Goal: Transaction & Acquisition: Download file/media

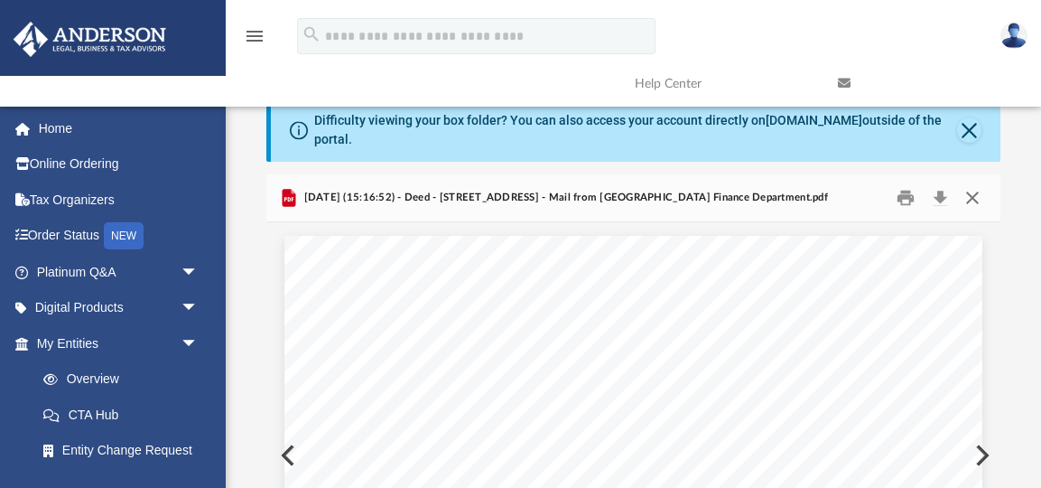
click at [971, 199] on button "Close" at bounding box center [971, 197] width 33 height 28
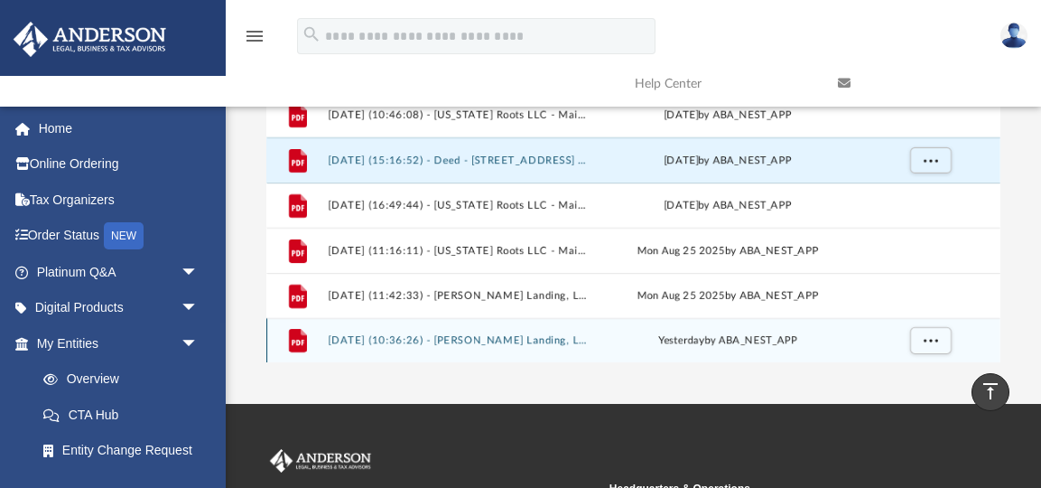
scroll to position [331, 0]
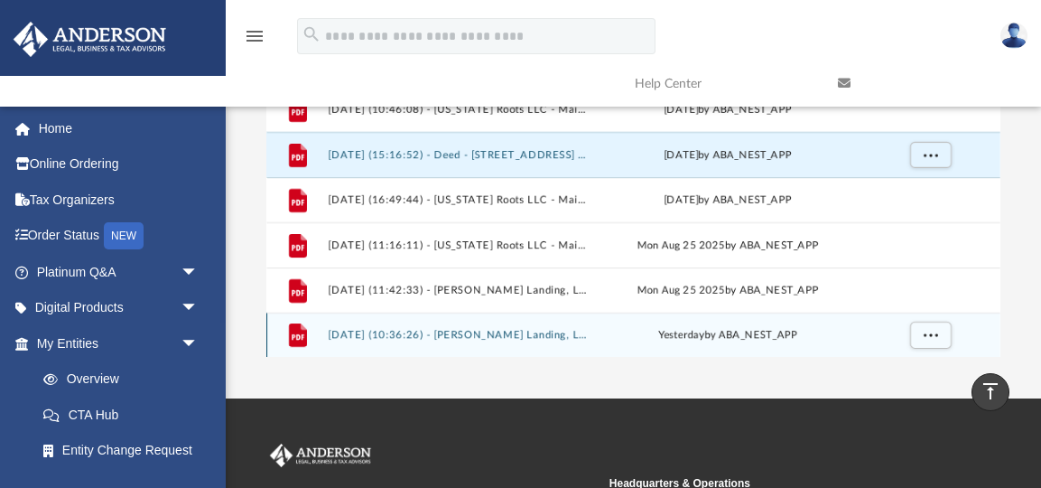
click at [679, 333] on span "yesterday" at bounding box center [681, 335] width 46 height 10
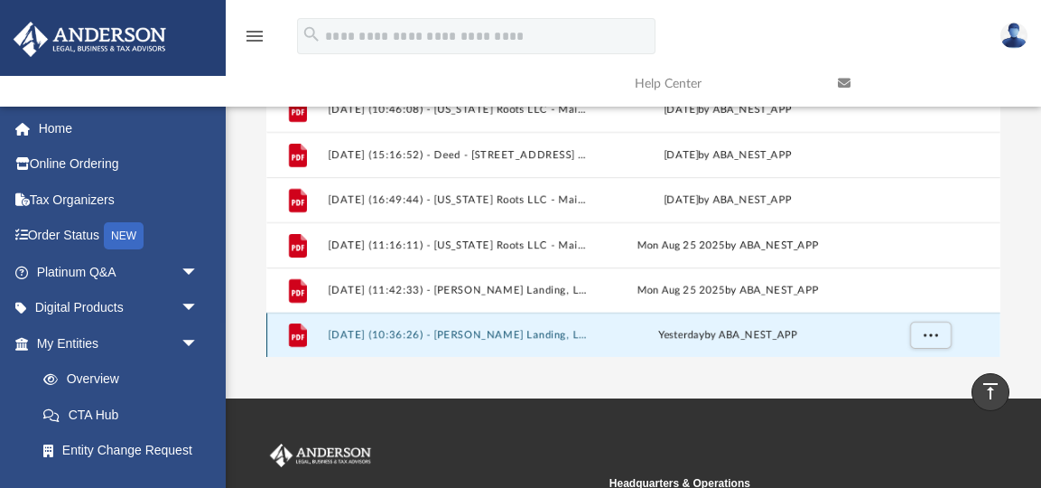
click at [493, 339] on button "[DATE] (10:36:26) - [PERSON_NAME] Landing, LLC - Mail.pdf" at bounding box center [459, 335] width 261 height 12
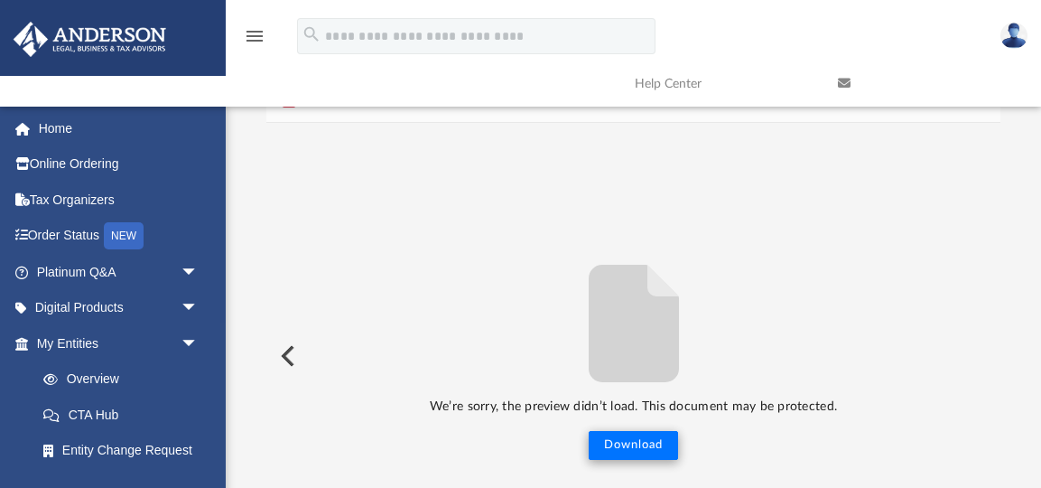
scroll to position [0, 0]
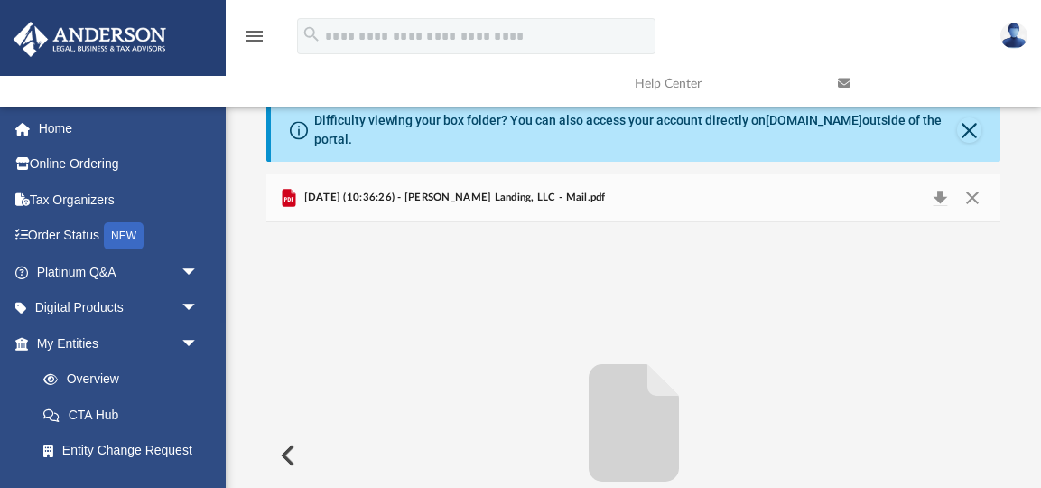
click at [549, 206] on div "[DATE] (10:36:26) - [PERSON_NAME] Landing, LLC - Mail.pdf" at bounding box center [441, 198] width 327 height 22
click at [540, 196] on span "[DATE] (10:36:26) - [PERSON_NAME] Landing, LLC - Mail.pdf" at bounding box center [452, 198] width 305 height 16
click at [376, 211] on div "[DATE] (10:36:26) - [PERSON_NAME] Landing, LLC - Mail.pdf" at bounding box center [633, 198] width 734 height 48
click at [408, 205] on div "[DATE] (10:36:26) - [PERSON_NAME] Landing, LLC - Mail.pdf" at bounding box center [441, 198] width 327 height 22
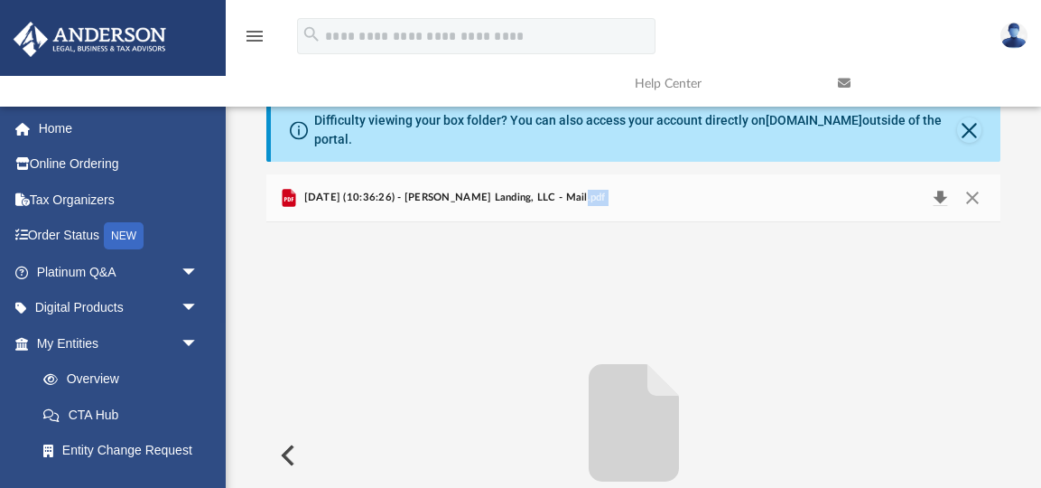
click at [940, 193] on button "Download" at bounding box center [940, 197] width 33 height 25
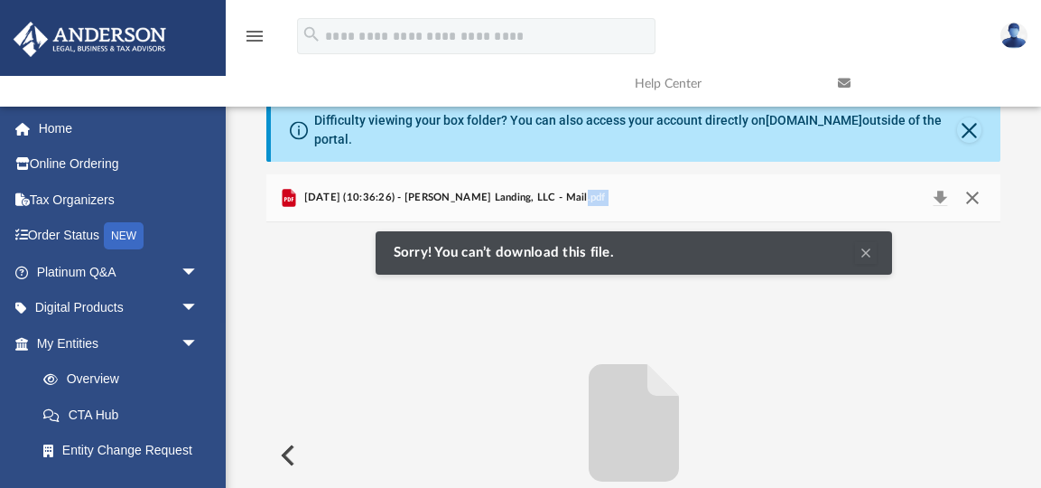
click at [973, 193] on button "Close" at bounding box center [971, 197] width 33 height 25
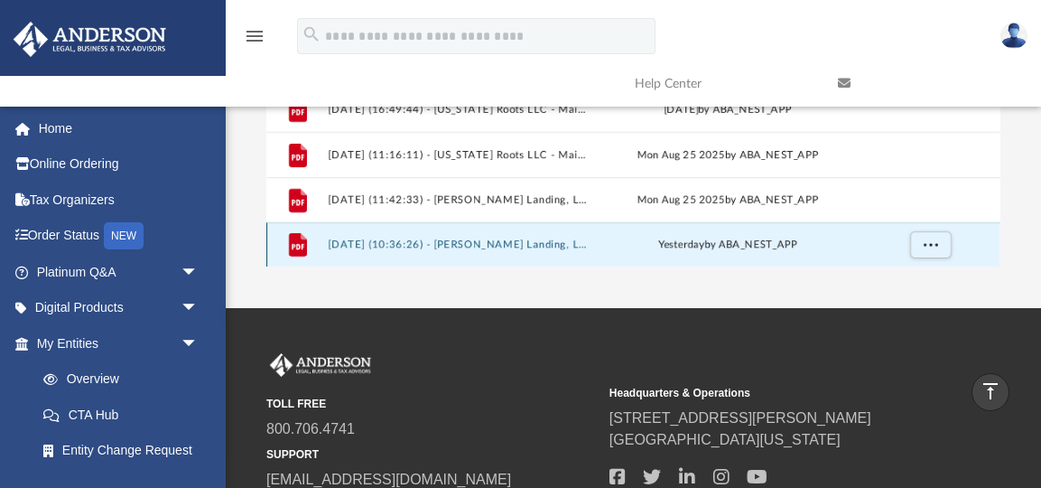
click at [288, 244] on icon "File" at bounding box center [298, 244] width 29 height 29
click at [386, 256] on div "File [DATE] (10:36:26) - [PERSON_NAME] Landing, LLC - Mail.pdf [DATE] by ABA_NE…" at bounding box center [633, 244] width 734 height 45
click at [457, 244] on button "[DATE] (10:36:26) - [PERSON_NAME] Landing, LLC - Mail.pdf" at bounding box center [459, 244] width 261 height 12
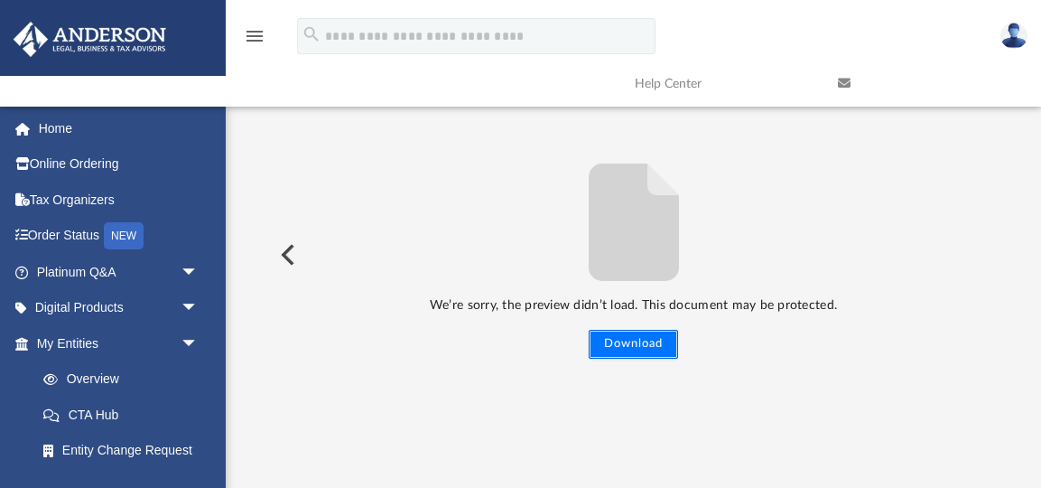
click at [631, 349] on button "Download" at bounding box center [633, 344] width 89 height 29
